Goal: Navigation & Orientation: Find specific page/section

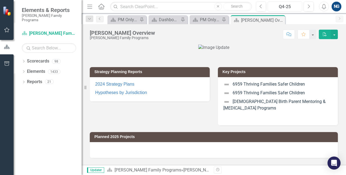
click at [288, 7] on div "Q4-25" at bounding box center [285, 7] width 31 height 7
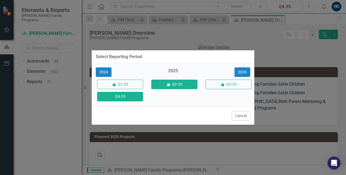
click at [187, 84] on button "icon.lock Q2-25" at bounding box center [174, 85] width 46 height 10
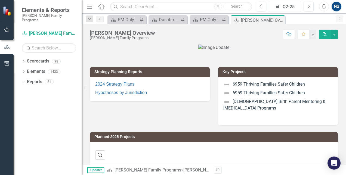
click at [296, 7] on div "icon.lock Q2-25" at bounding box center [285, 7] width 31 height 7
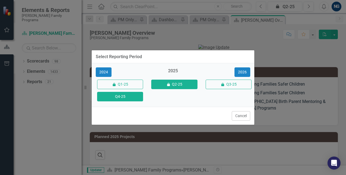
click at [121, 97] on button "Q4-25" at bounding box center [120, 97] width 46 height 10
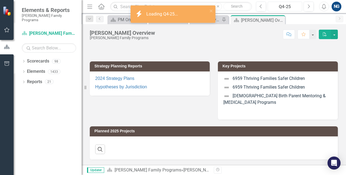
scroll to position [11, 0]
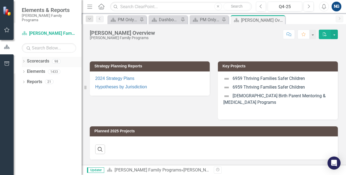
click at [25, 60] on icon "Dropdown" at bounding box center [24, 61] width 4 height 3
click at [25, 60] on div "Dropdown" at bounding box center [24, 62] width 4 height 5
click at [25, 60] on icon "Dropdown" at bounding box center [24, 61] width 4 height 3
click at [26, 70] on icon "Dropdown" at bounding box center [27, 71] width 4 height 3
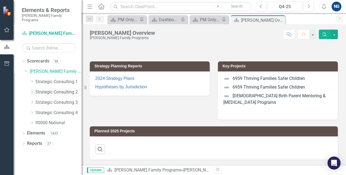
click at [50, 89] on link "Strategic Consulting 2" at bounding box center [58, 92] width 46 height 6
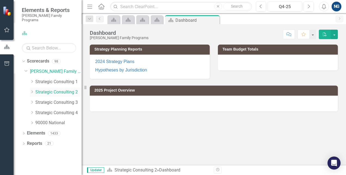
click at [33, 91] on icon at bounding box center [32, 92] width 1 height 3
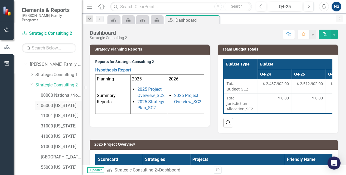
scroll to position [7, 0]
click at [38, 104] on icon "Dropdown" at bounding box center [37, 105] width 4 height 3
click at [58, 154] on link "06067 [GEOGRAPHIC_DATA]" at bounding box center [63, 157] width 35 height 6
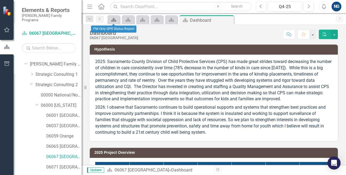
click at [116, 19] on icon "Scorecard" at bounding box center [113, 20] width 5 height 4
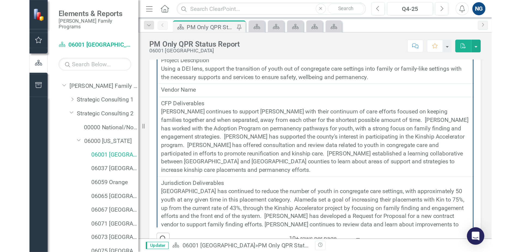
scroll to position [227, 0]
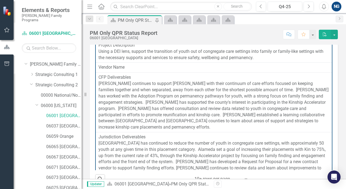
click at [251, 5] on div "Close Search" at bounding box center [233, 7] width 36 height 8
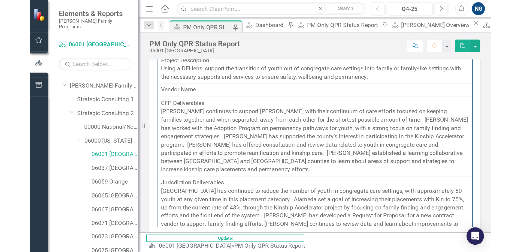
scroll to position [163, 0]
